Goal: Task Accomplishment & Management: Manage account settings

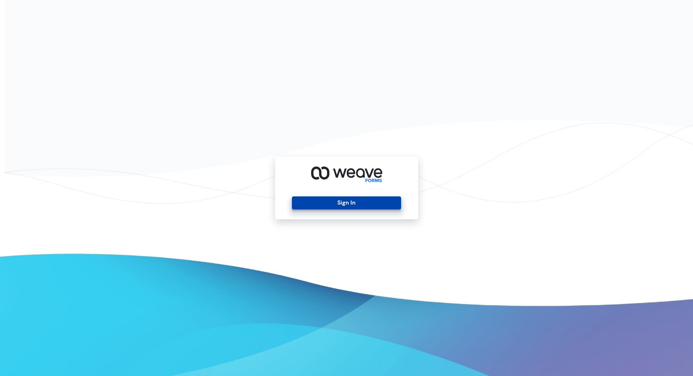
click at [353, 199] on button "Sign In" at bounding box center [346, 202] width 109 height 13
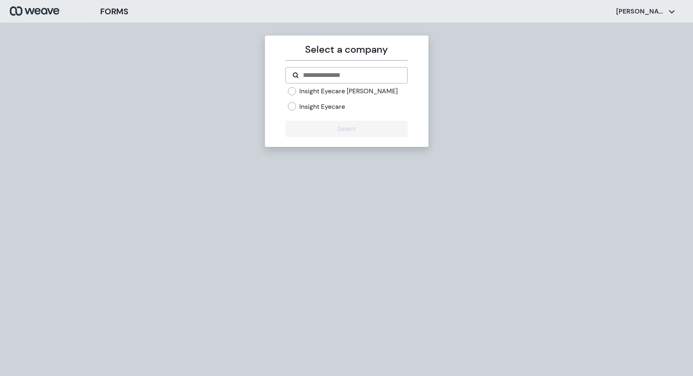
click at [332, 106] on label "Insight Eyecare" at bounding box center [322, 106] width 46 height 9
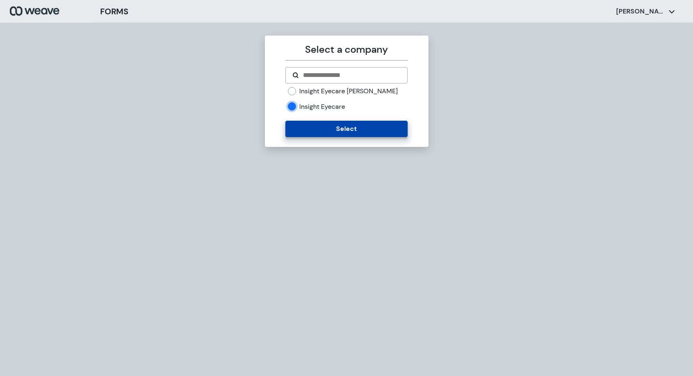
click at [349, 126] on button "Select" at bounding box center [347, 129] width 122 height 16
